Goal: Task Accomplishment & Management: Manage account settings

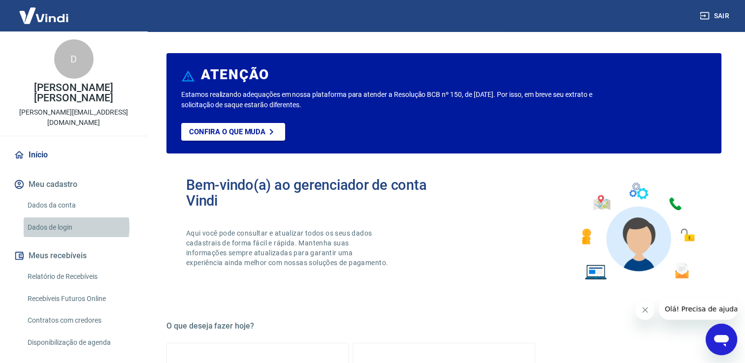
click at [71, 218] on link "Dados de login" at bounding box center [80, 228] width 112 height 20
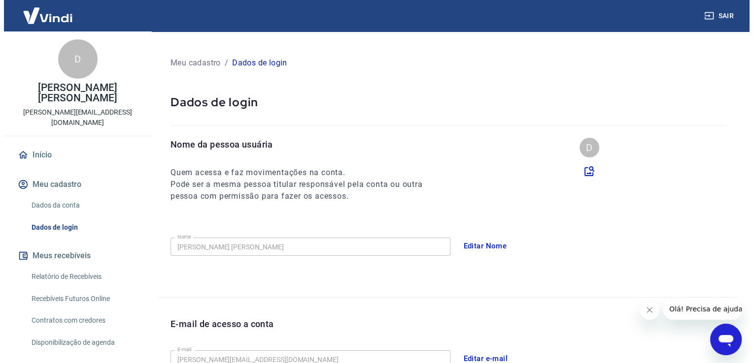
scroll to position [37, 0]
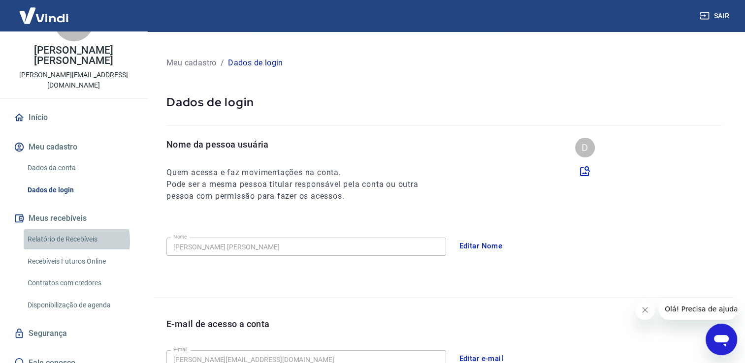
click at [71, 231] on link "Relatório de Recebíveis" at bounding box center [80, 240] width 112 height 20
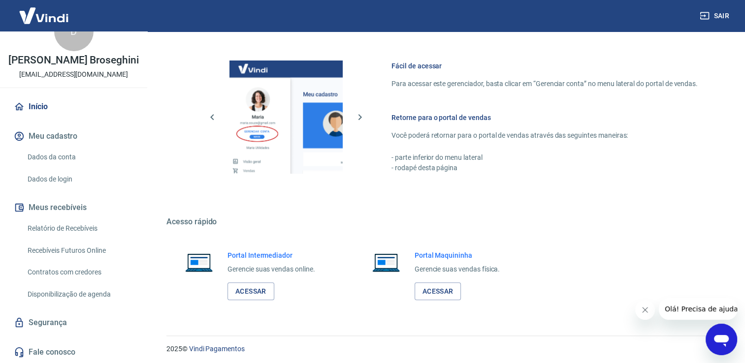
scroll to position [516, 0]
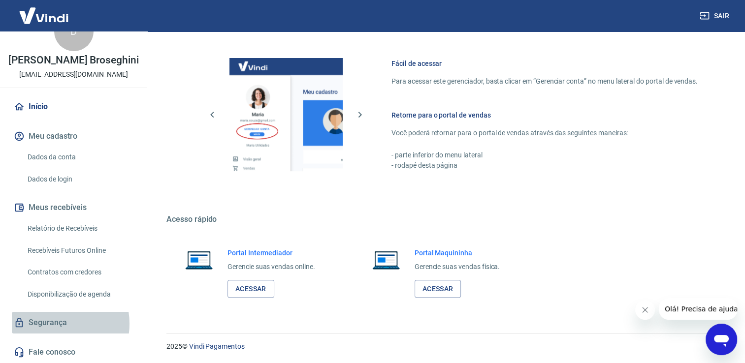
click at [55, 324] on link "Segurança" at bounding box center [74, 323] width 124 height 22
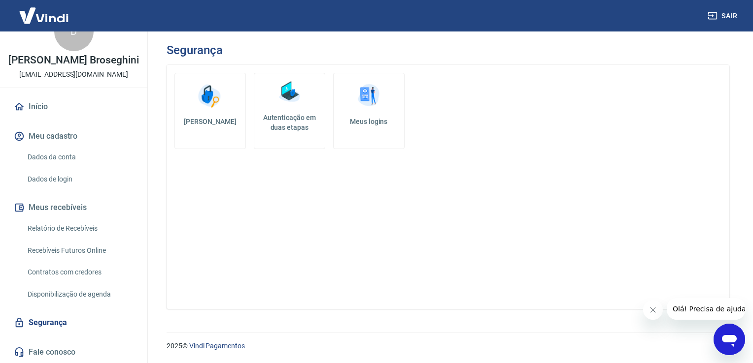
click at [89, 231] on link "Relatório de Recebíveis" at bounding box center [80, 229] width 112 height 20
